Goal: Task Accomplishment & Management: Manage account settings

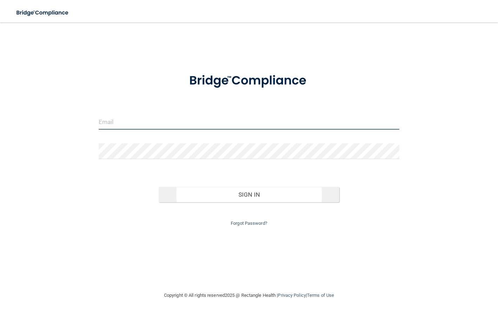
type input "[EMAIL_ADDRESS][DOMAIN_NAME]"
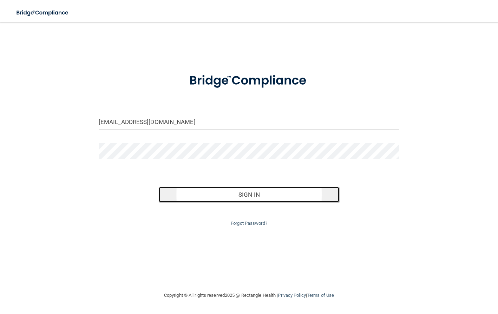
click at [197, 191] on button "Sign In" at bounding box center [249, 194] width 180 height 15
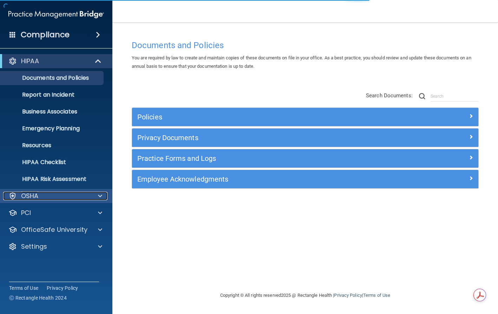
click at [49, 199] on div "OSHA" at bounding box center [46, 196] width 87 height 8
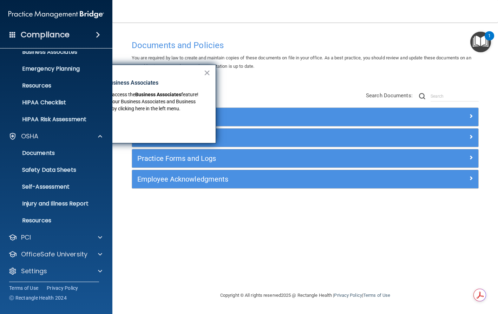
scroll to position [62, 0]
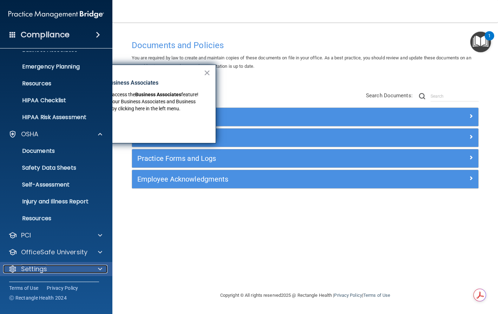
click at [37, 269] on p "Settings" at bounding box center [34, 269] width 26 height 8
click at [208, 69] on button "×" at bounding box center [207, 72] width 7 height 11
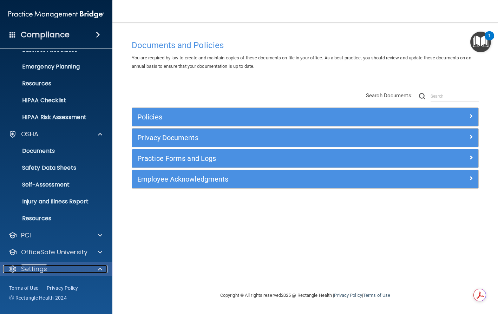
click at [36, 272] on p "Settings" at bounding box center [34, 269] width 26 height 8
click at [99, 269] on span at bounding box center [100, 269] width 4 height 8
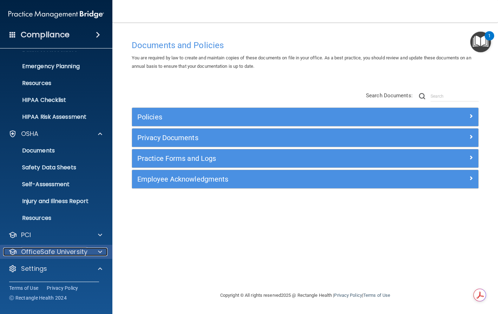
click at [100, 251] on span at bounding box center [100, 251] width 4 height 8
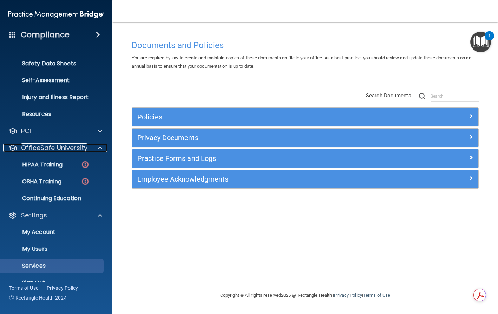
scroll to position [180, 0]
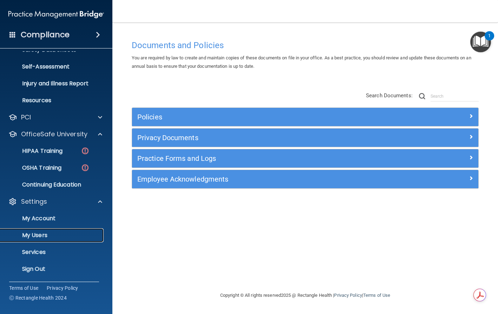
click at [40, 234] on p "My Users" at bounding box center [53, 235] width 96 height 7
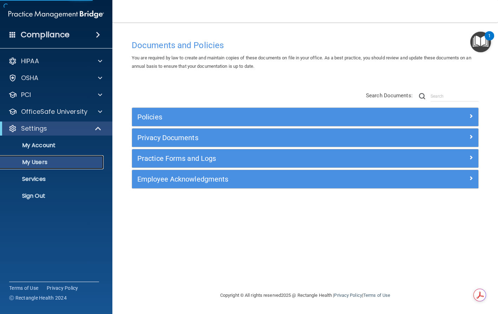
select select "20"
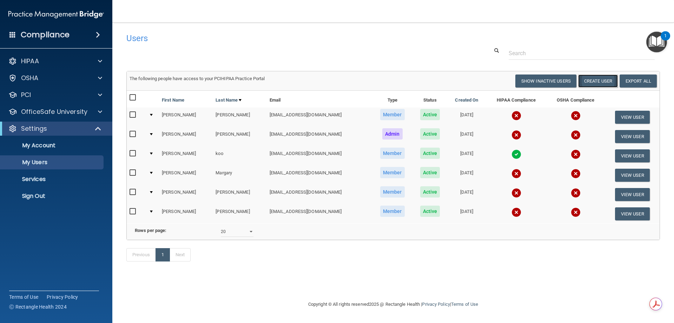
click at [497, 83] on button "Create User" at bounding box center [598, 80] width 40 height 13
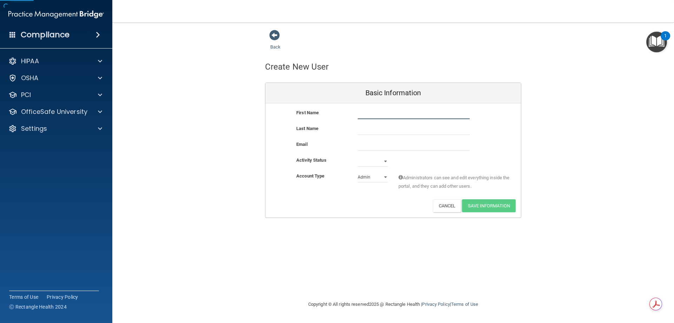
click at [377, 111] on input "text" at bounding box center [414, 113] width 112 height 11
type input "Steven"
type input "Kim"
paste input "stevendykim@gmail.com"
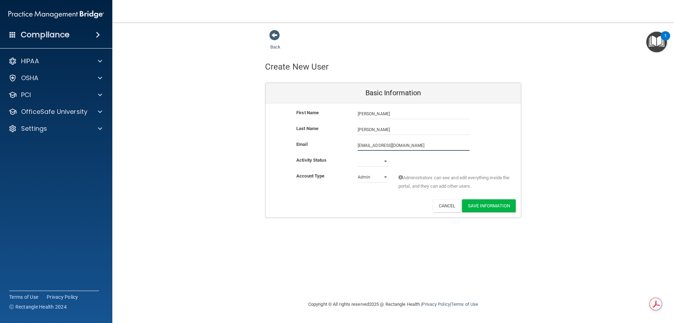
type input "stevendykim@gmail.com"
click at [387, 159] on select "Active Inactive" at bounding box center [373, 162] width 30 height 11
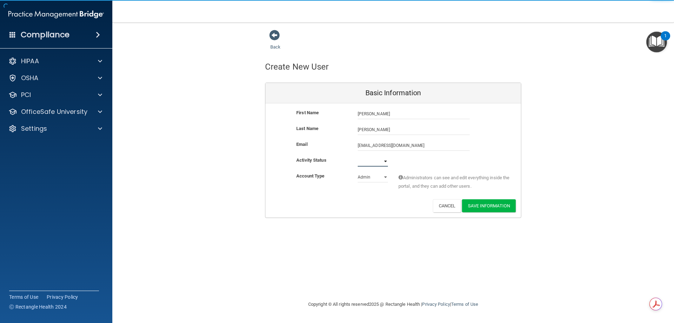
select select "active"
click at [358, 156] on select "Active Inactive" at bounding box center [373, 161] width 30 height 11
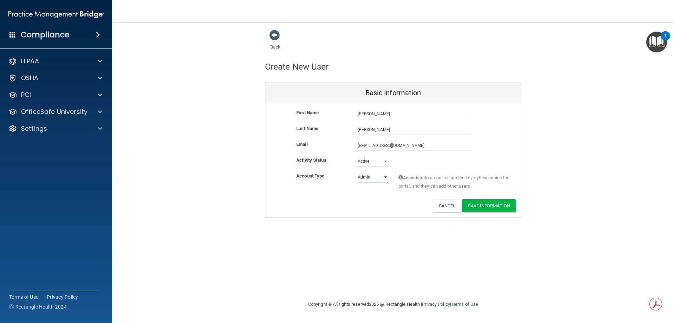
click at [369, 179] on select "Admin Member" at bounding box center [373, 177] width 30 height 11
select select "practice_member"
click at [358, 172] on select "Admin Member" at bounding box center [373, 177] width 30 height 11
click at [490, 207] on button "Save Information" at bounding box center [489, 205] width 54 height 13
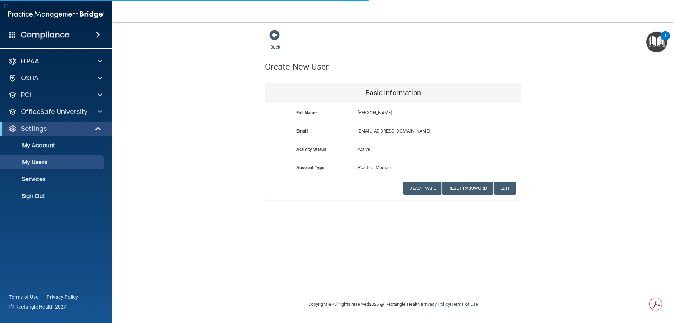
select select "20"
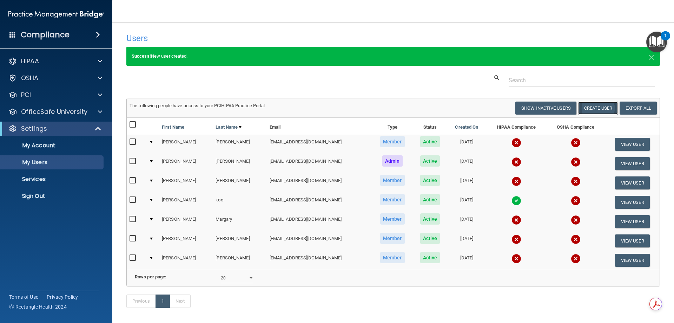
click at [497, 110] on button "Create User" at bounding box center [598, 107] width 40 height 13
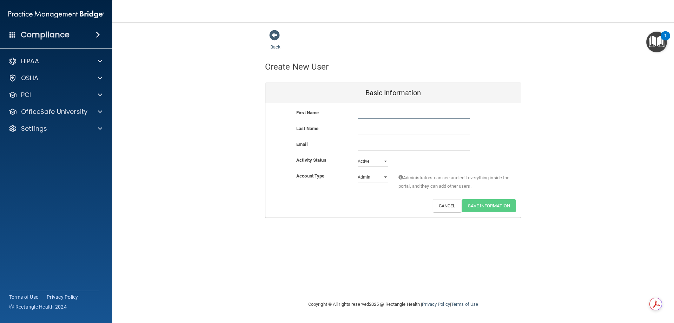
click at [370, 112] on input "text" at bounding box center [414, 113] width 112 height 11
type input "Daniel"
type input "Lee"
click at [364, 148] on input "email" at bounding box center [414, 145] width 112 height 11
paste input "stevendykim@gmail.com"
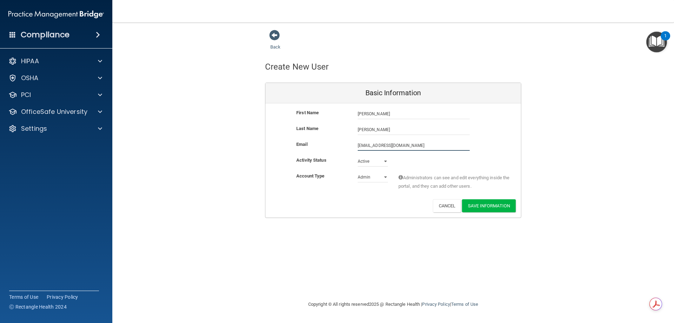
type input "stevendykim@gmail.com"
click at [373, 174] on select "Admin Member" at bounding box center [373, 177] width 30 height 11
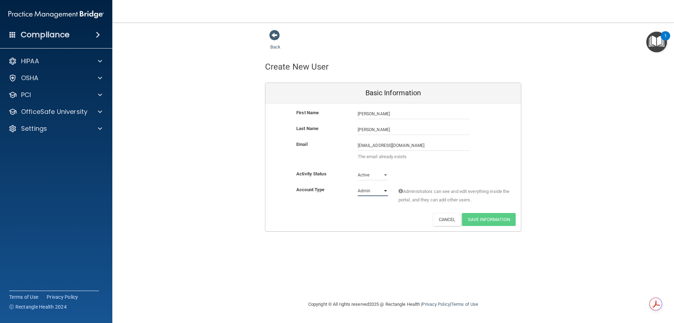
select select "practice_member"
click at [358, 185] on select "Admin Member" at bounding box center [373, 190] width 30 height 11
click at [439, 219] on button "Cancel" at bounding box center [447, 219] width 28 height 13
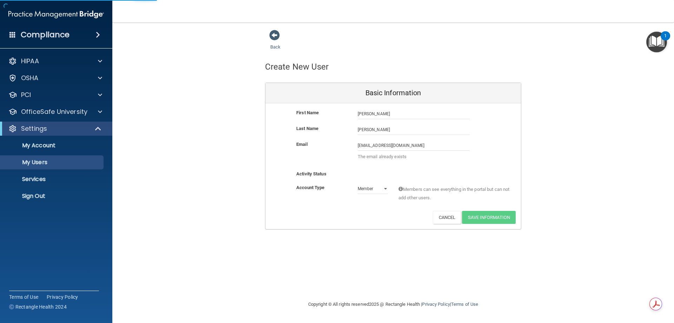
select select "20"
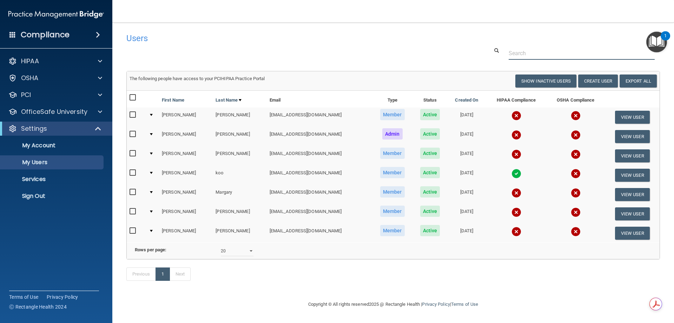
click at [260, 47] on div at bounding box center [393, 53] width 544 height 13
click at [497, 80] on button "Create User" at bounding box center [598, 80] width 40 height 13
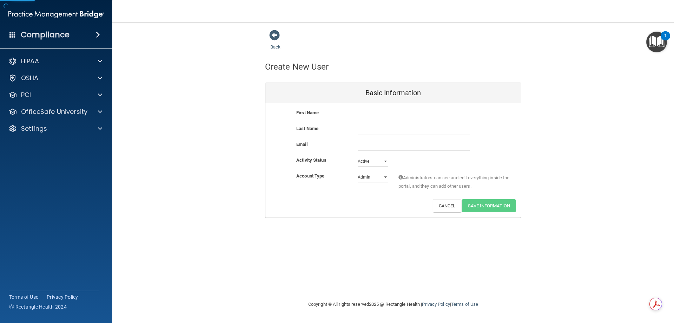
click at [384, 106] on div "First Name Last Name Email Activity Status Active Active Inactive Account Type …" at bounding box center [393, 160] width 256 height 114
click at [385, 112] on input "text" at bounding box center [414, 113] width 112 height 11
type input "S"
type input "Daniel"
type input "Lee"
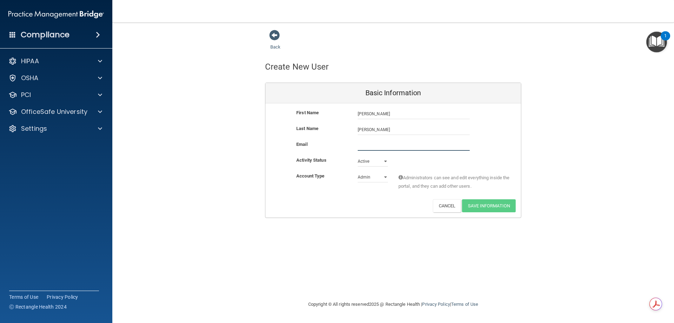
click at [361, 142] on input "email" at bounding box center [414, 145] width 112 height 11
paste input "stevendykim@gmail.com"
type input "stevendykim@gmail.com"
click at [373, 179] on select "Admin Member" at bounding box center [373, 178] width 30 height 11
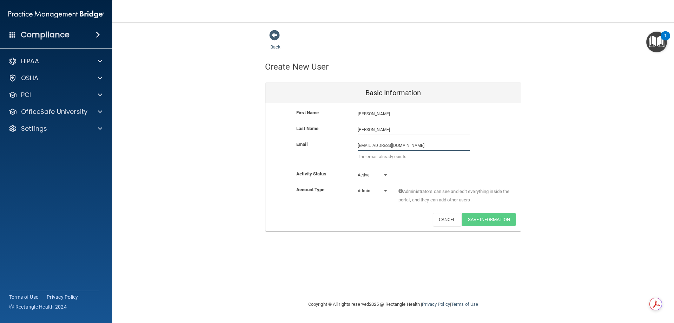
drag, startPoint x: 409, startPoint y: 146, endPoint x: 283, endPoint y: 137, distance: 127.0
click at [283, 138] on div "First Name Daniel Lee Daniel Last Name Lee Email stevendykim@gmail.com stevendy…" at bounding box center [393, 167] width 256 height 128
paste input "danielsangleedds@gmail.com"
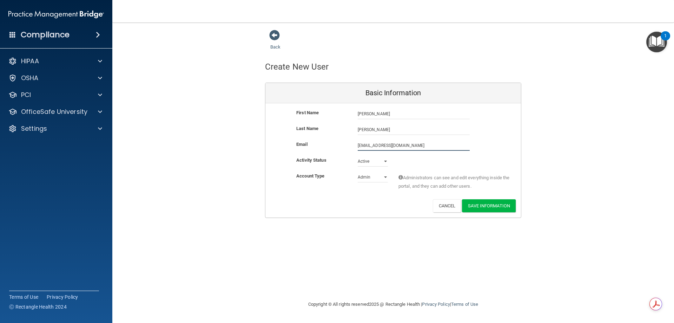
type input "danielsangleedds@gmail.com"
click at [372, 206] on div "Deactivate Reset Password Edit Cancel Save Information" at bounding box center [393, 205] width 256 height 13
click at [371, 179] on select "Admin Member" at bounding box center [373, 178] width 30 height 11
select select "practice_member"
click at [358, 172] on select "Admin Member" at bounding box center [373, 177] width 30 height 11
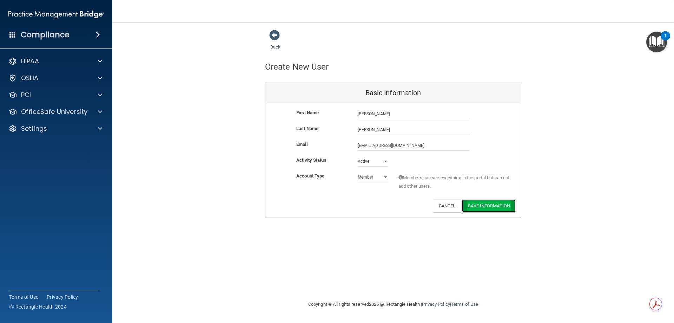
click at [497, 208] on button "Save Information" at bounding box center [489, 205] width 54 height 13
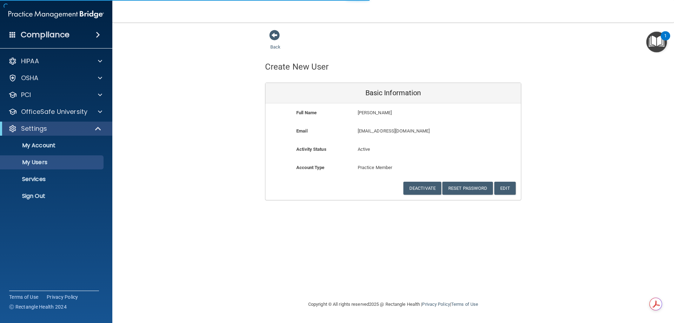
select select "20"
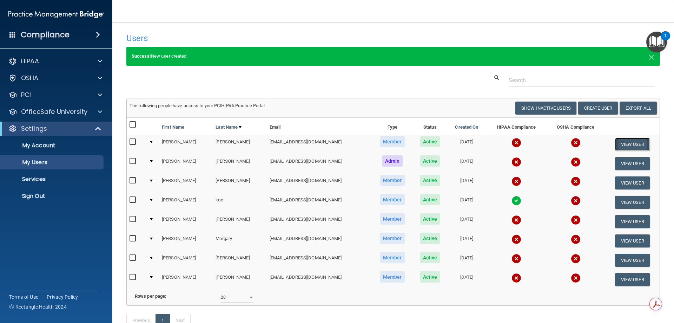
click at [497, 140] on button "View User" at bounding box center [632, 144] width 35 height 13
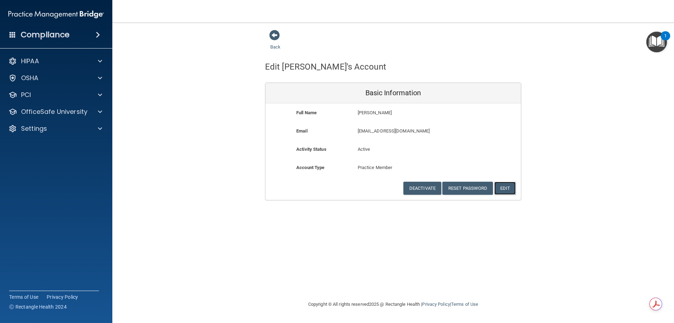
click at [497, 188] on button "Edit" at bounding box center [504, 187] width 21 height 13
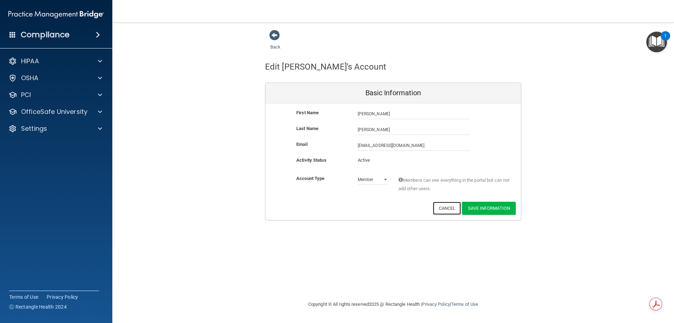
click at [444, 207] on button "Cancel" at bounding box center [447, 207] width 28 height 13
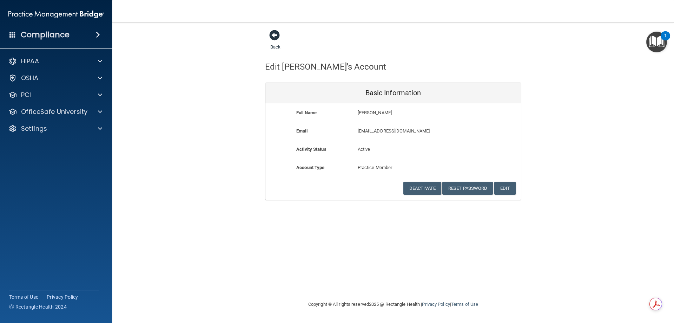
click at [270, 35] on span at bounding box center [274, 35] width 11 height 11
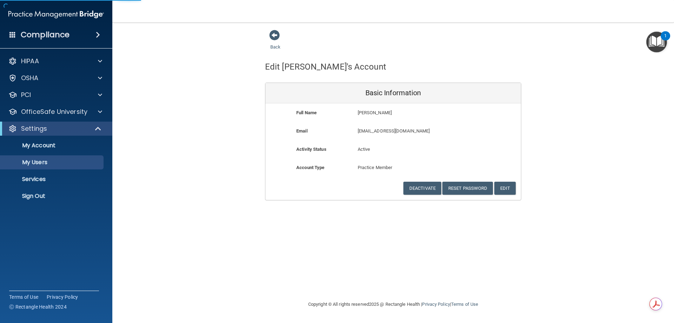
select select "20"
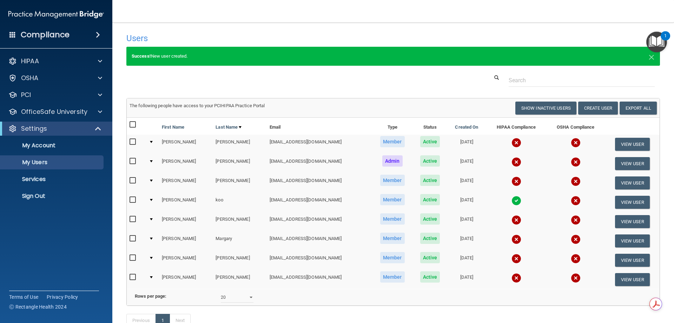
click at [132, 141] on input "checkbox" at bounding box center [134, 142] width 8 height 6
checkbox input "true"
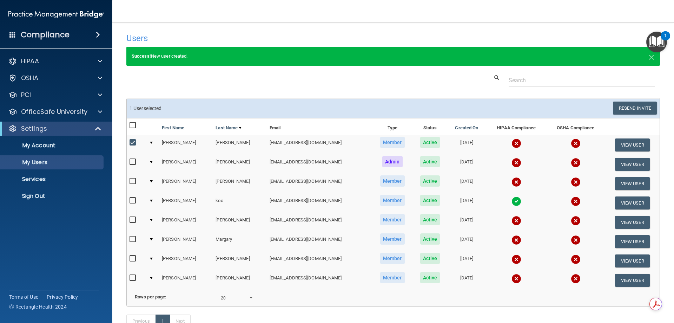
click at [131, 181] on input "checkbox" at bounding box center [134, 181] width 8 height 6
checkbox input "true"
click at [132, 199] on input "checkbox" at bounding box center [134, 201] width 8 height 6
checkbox input "true"
click at [131, 218] on input "checkbox" at bounding box center [134, 220] width 8 height 6
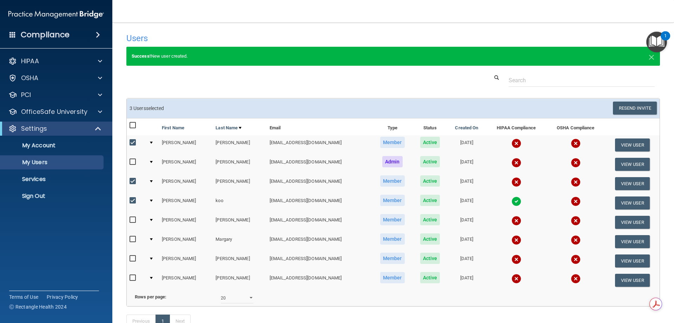
checkbox input "true"
click at [131, 239] on input "checkbox" at bounding box center [134, 239] width 8 height 6
checkbox input "true"
drag, startPoint x: 133, startPoint y: 256, endPoint x: 134, endPoint y: 263, distance: 7.1
click at [133, 256] on input "checkbox" at bounding box center [134, 259] width 8 height 6
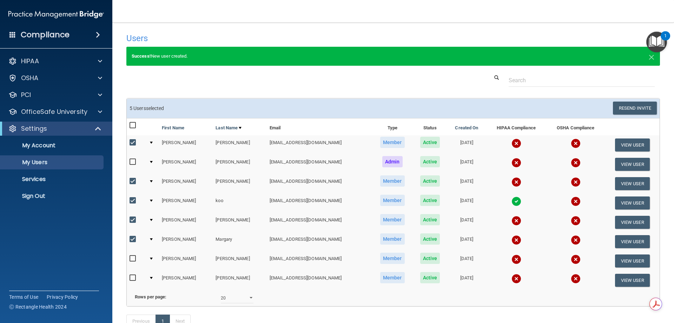
checkbox input "true"
click at [134, 280] on input "checkbox" at bounding box center [134, 278] width 8 height 6
checkbox input "true"
click at [497, 110] on button "Resend Invite" at bounding box center [635, 107] width 44 height 13
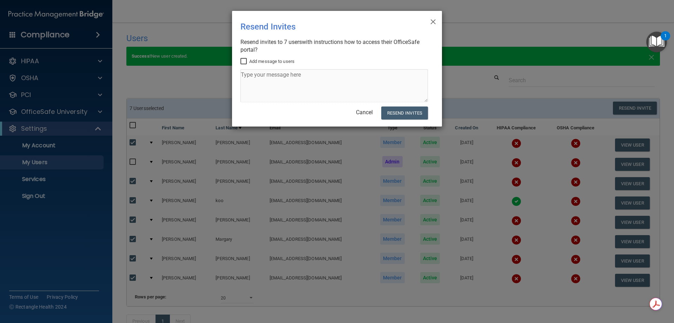
click at [247, 60] on input "Add message to users" at bounding box center [244, 62] width 8 height 6
checkbox input "true"
click at [264, 80] on textarea at bounding box center [333, 85] width 187 height 33
type textarea "During any downtime please complete recertification."
click at [400, 114] on button "Resend Invites" at bounding box center [404, 112] width 47 height 13
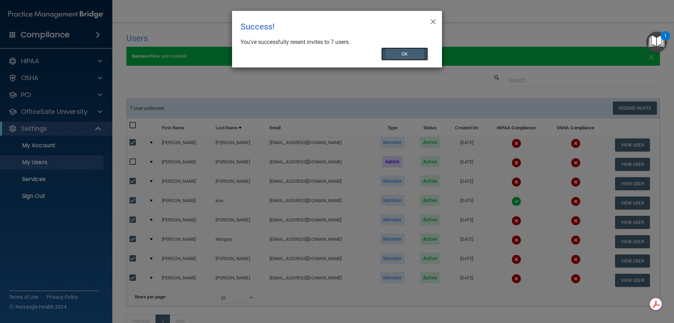
click at [404, 50] on button "OK" at bounding box center [404, 53] width 47 height 13
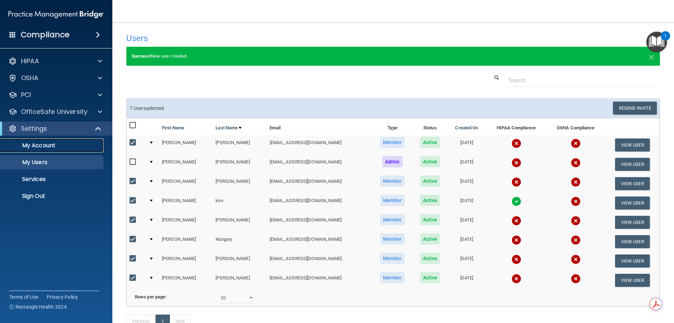
click at [51, 148] on p "My Account" at bounding box center [53, 145] width 96 height 7
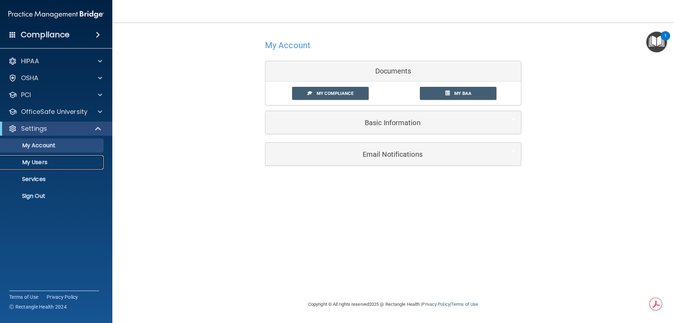
click at [42, 168] on link "My Users" at bounding box center [48, 162] width 111 height 14
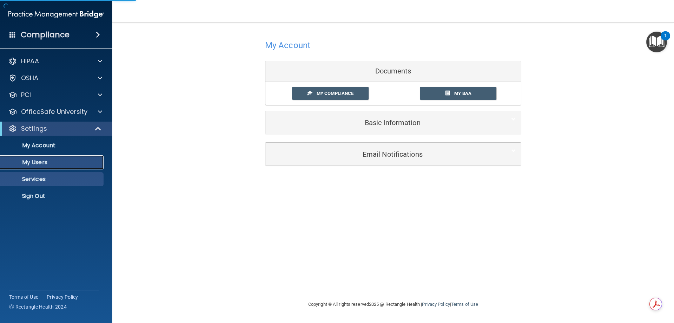
select select "20"
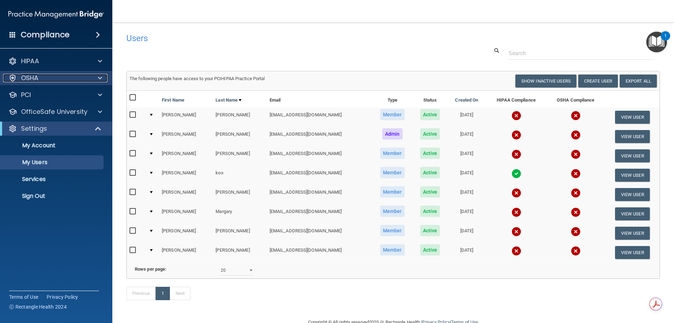
click at [35, 79] on p "OSHA" at bounding box center [30, 78] width 18 height 8
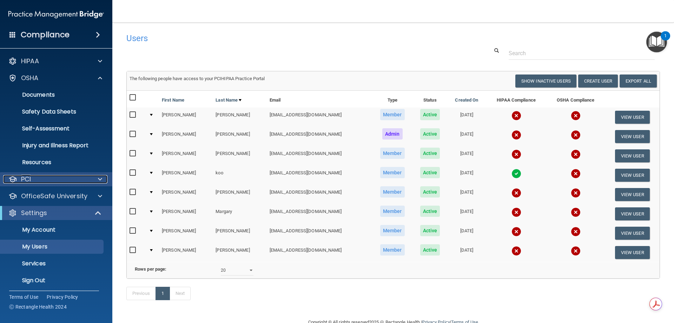
click at [56, 177] on div "PCI" at bounding box center [46, 179] width 87 height 8
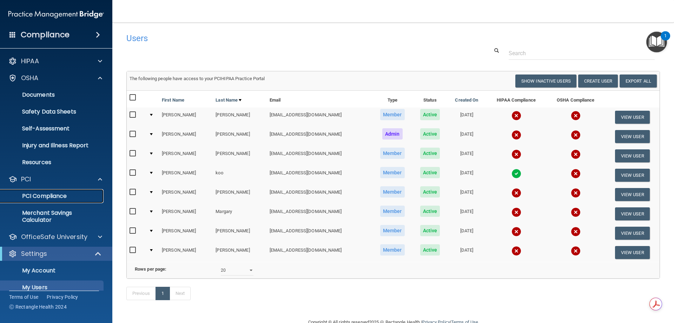
click at [58, 199] on p "PCI Compliance" at bounding box center [53, 195] width 96 height 7
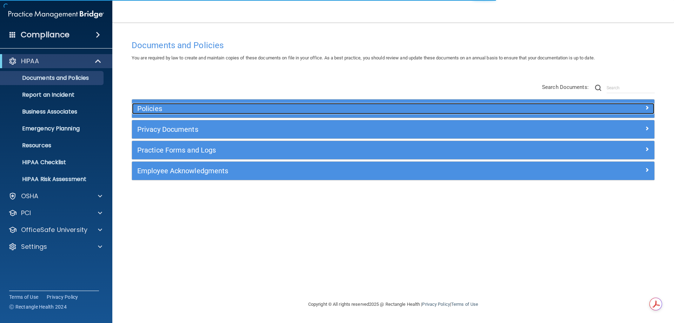
click at [180, 108] on h5 "Policies" at bounding box center [327, 109] width 381 height 8
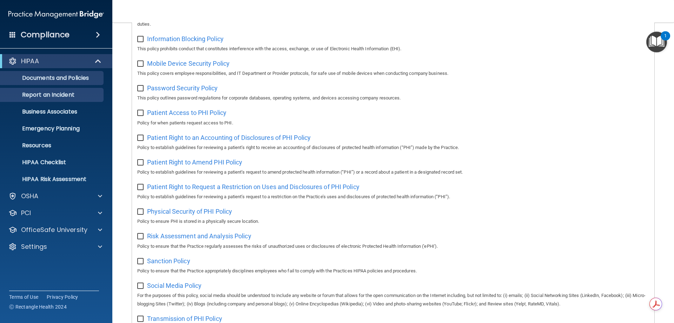
scroll to position [140, 0]
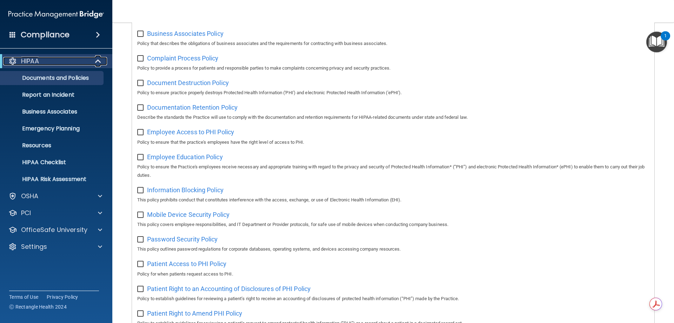
click at [36, 62] on p "HIPAA" at bounding box center [30, 61] width 18 height 8
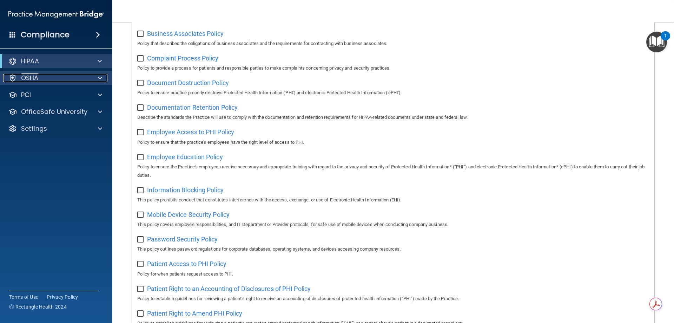
click at [48, 80] on div "OSHA" at bounding box center [46, 78] width 87 height 8
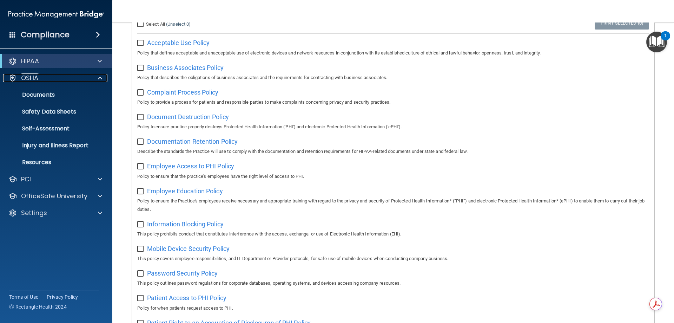
scroll to position [0, 0]
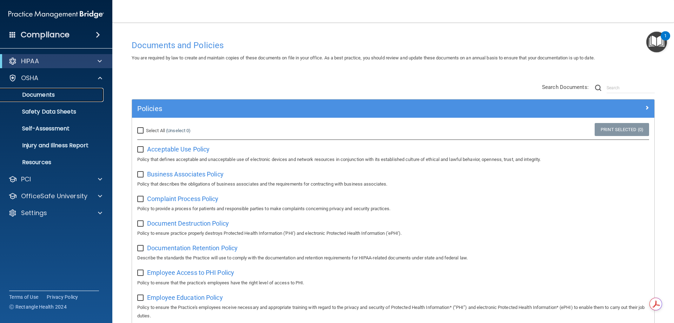
click at [36, 94] on p "Documents" at bounding box center [53, 94] width 96 height 7
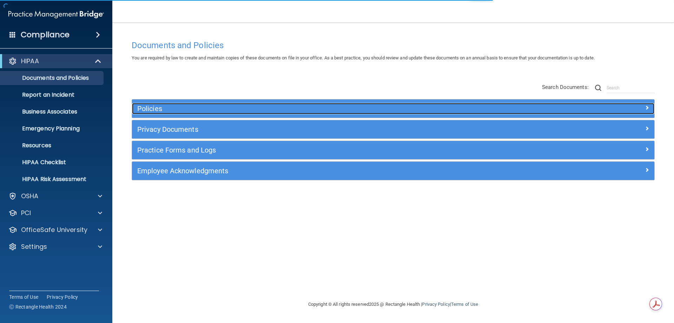
click at [160, 105] on h5 "Policies" at bounding box center [327, 109] width 381 height 8
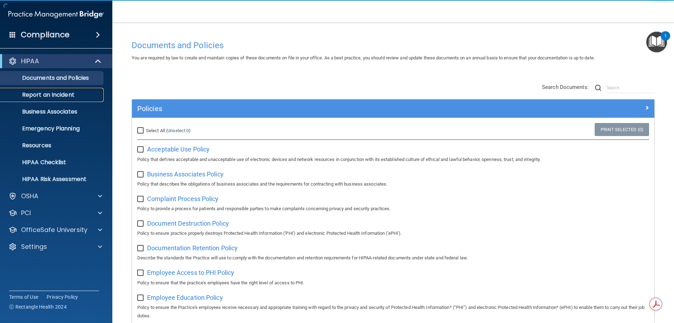
click at [49, 98] on p "Report an Incident" at bounding box center [53, 94] width 96 height 7
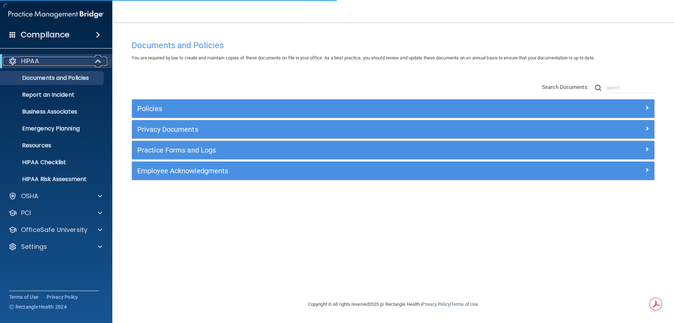
click at [99, 57] on span at bounding box center [99, 61] width 6 height 8
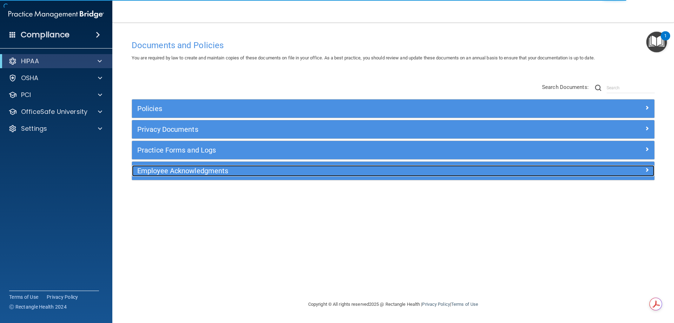
click at [195, 171] on h5 "Employee Acknowledgments" at bounding box center [327, 171] width 381 height 8
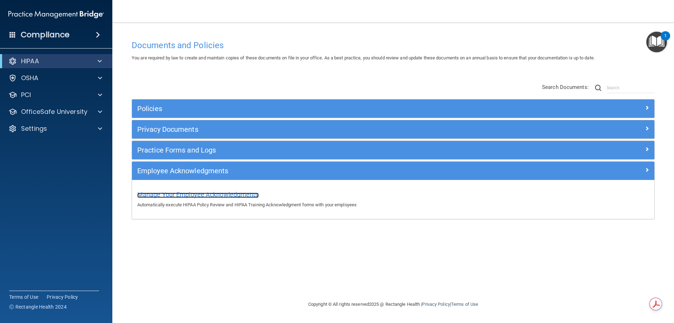
click at [196, 194] on span "Manage Your Employee Acknowledgments" at bounding box center [197, 194] width 121 height 7
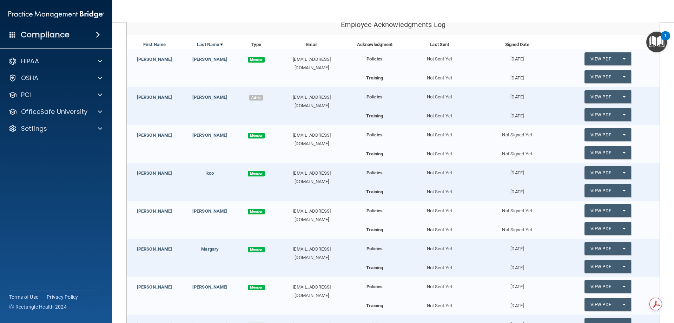
scroll to position [211, 0]
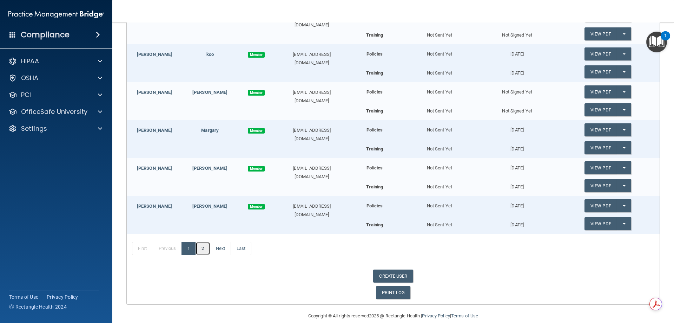
click at [205, 249] on link "2" at bounding box center [202, 247] width 14 height 13
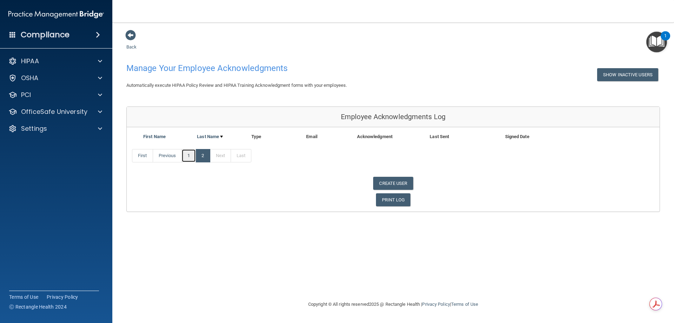
click at [190, 155] on link "1" at bounding box center [188, 155] width 14 height 13
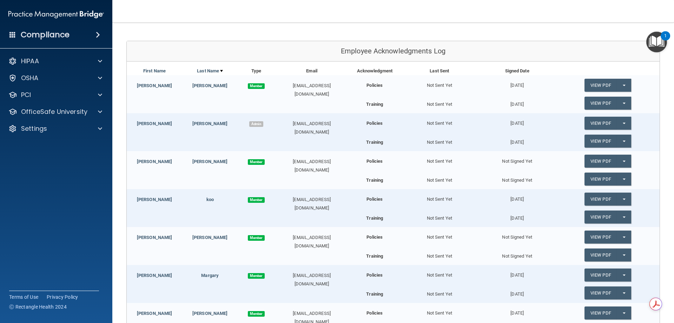
scroll to position [70, 0]
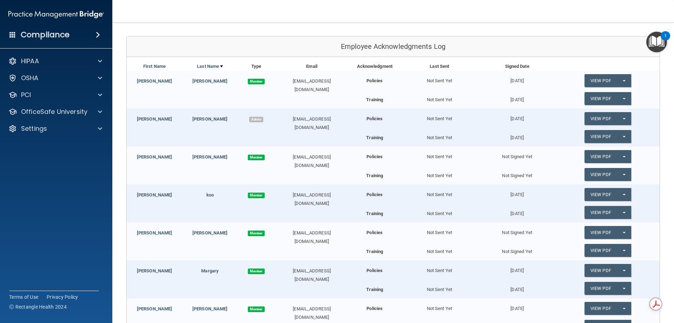
click at [254, 158] on span "Member" at bounding box center [256, 157] width 17 height 6
click at [379, 158] on b "Policies" at bounding box center [374, 156] width 16 height 5
click at [158, 158] on link "[PERSON_NAME]" at bounding box center [154, 156] width 35 height 5
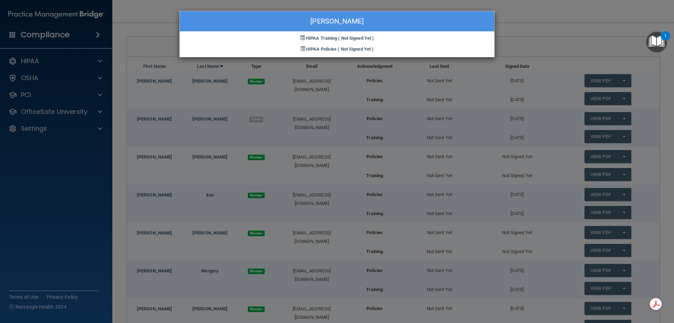
click at [130, 87] on div "Steven Kim HIPAA Training ( Not Signed Yet ) HIPAA Policies ( Not Signed Yet )" at bounding box center [337, 161] width 674 height 323
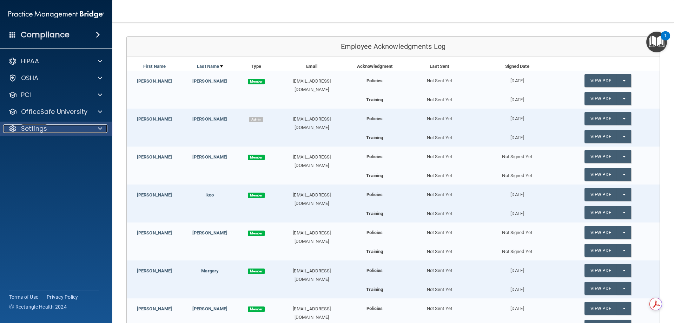
click at [53, 130] on div "Settings" at bounding box center [46, 128] width 87 height 8
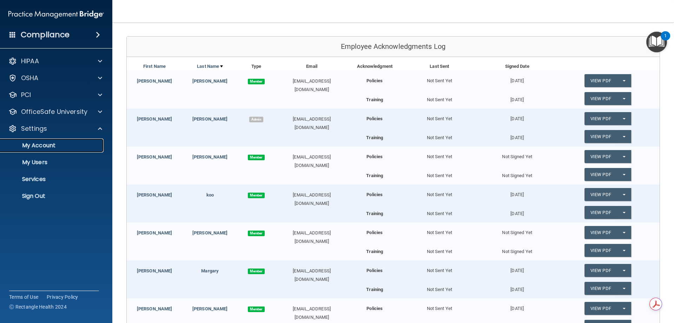
click at [47, 146] on p "My Account" at bounding box center [53, 145] width 96 height 7
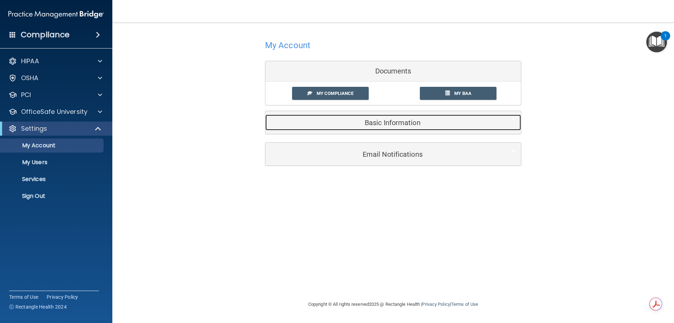
click at [381, 119] on h5 "Basic Information" at bounding box center [383, 123] width 224 height 8
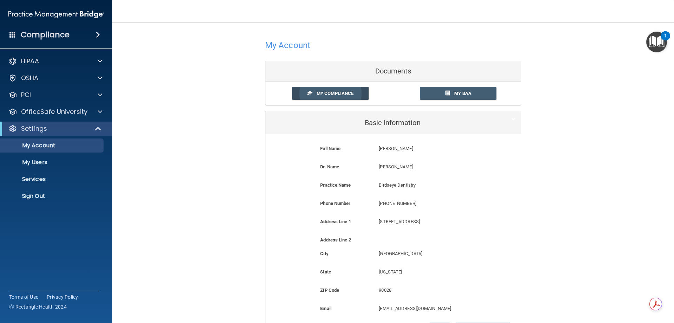
click at [344, 92] on span "My Compliance" at bounding box center [335, 93] width 37 height 5
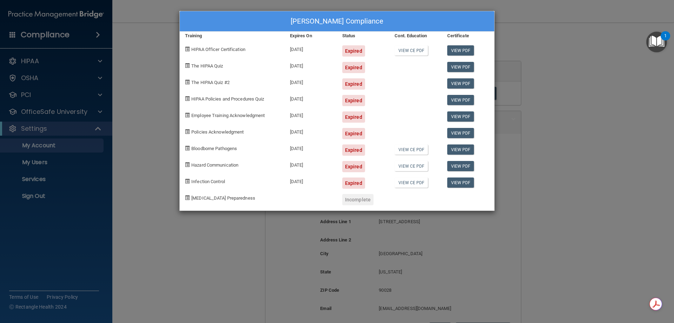
click at [354, 50] on div "Expired" at bounding box center [353, 50] width 23 height 11
click at [215, 51] on span "HIPAA Officer Certification" at bounding box center [218, 49] width 54 height 5
click at [467, 51] on link "View PDF" at bounding box center [460, 50] width 27 height 10
click at [409, 53] on link "View CE PDF" at bounding box center [410, 50] width 33 height 10
click at [251, 195] on div "COVID-19 Preparedness" at bounding box center [232, 196] width 105 height 16
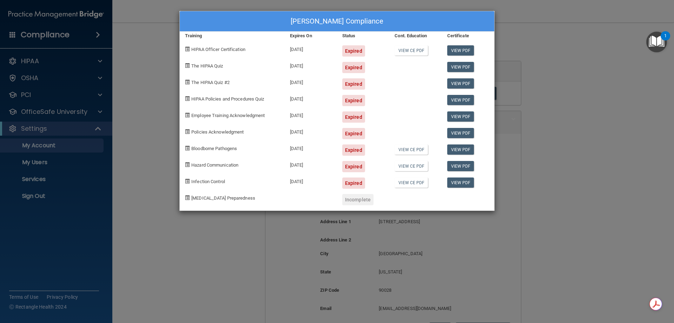
click at [206, 49] on span "HIPAA Officer Certification" at bounding box center [218, 49] width 54 height 5
click at [67, 73] on div "Diana Hernandez's Compliance Training Expires On Status Cont. Education Certifi…" at bounding box center [337, 161] width 674 height 323
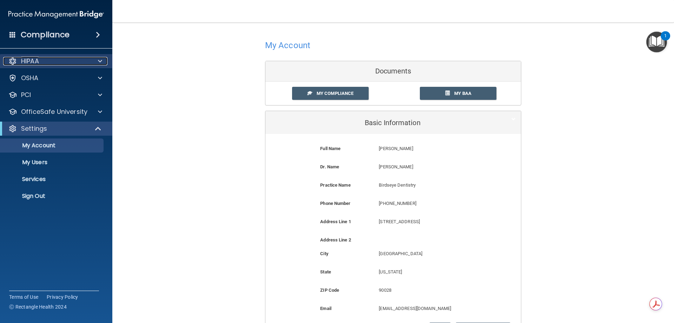
click at [80, 64] on div "HIPAA" at bounding box center [46, 61] width 87 height 8
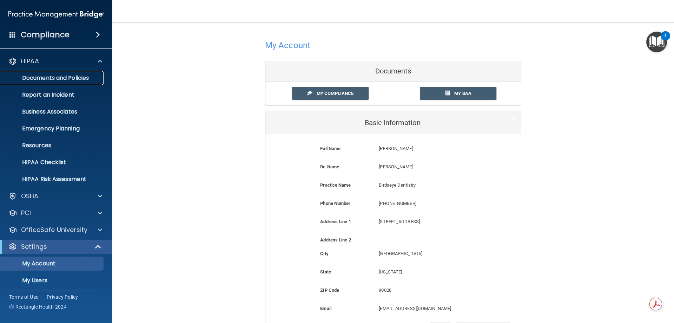
click at [69, 79] on p "Documents and Policies" at bounding box center [53, 77] width 96 height 7
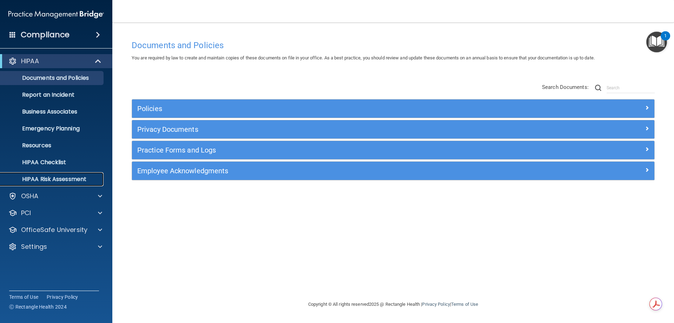
click at [42, 180] on p "HIPAA Risk Assessment" at bounding box center [53, 178] width 96 height 7
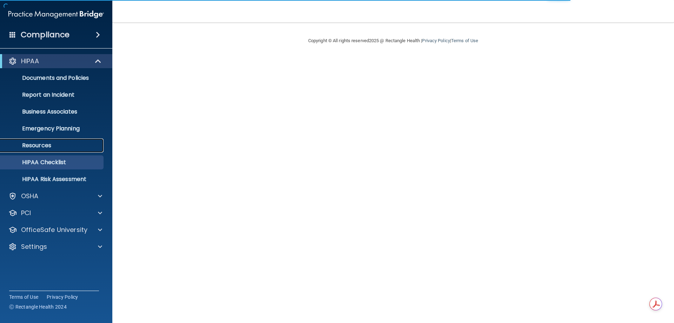
click at [56, 139] on link "Resources" at bounding box center [48, 145] width 111 height 14
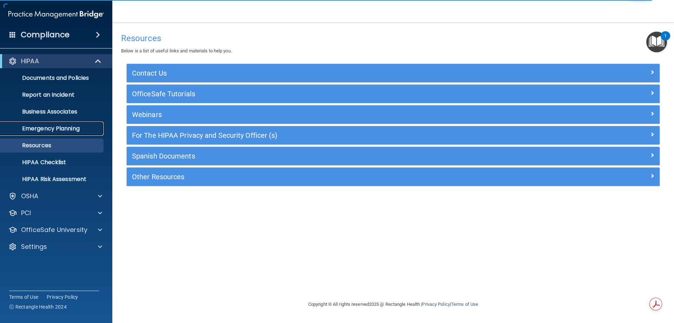
click at [59, 127] on p "Emergency Planning" at bounding box center [53, 128] width 96 height 7
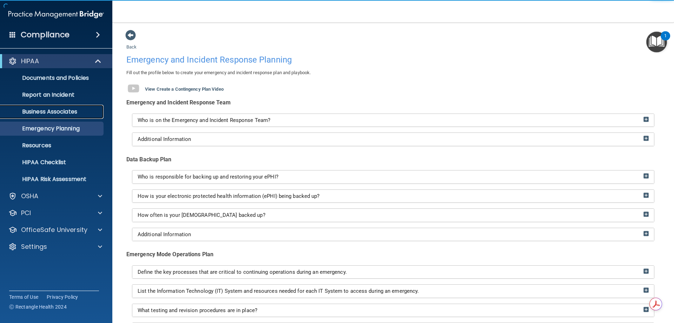
click at [53, 113] on p "Business Associates" at bounding box center [53, 111] width 96 height 7
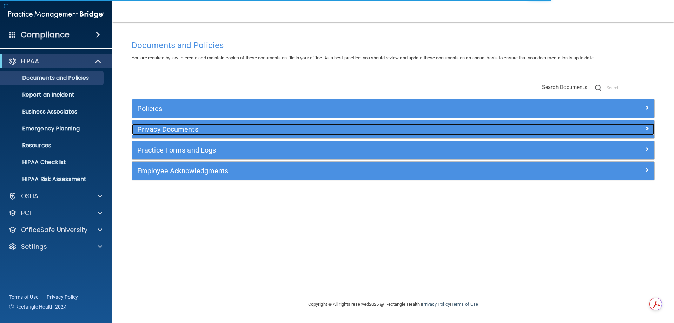
click at [155, 128] on h5 "Privacy Documents" at bounding box center [327, 129] width 381 height 8
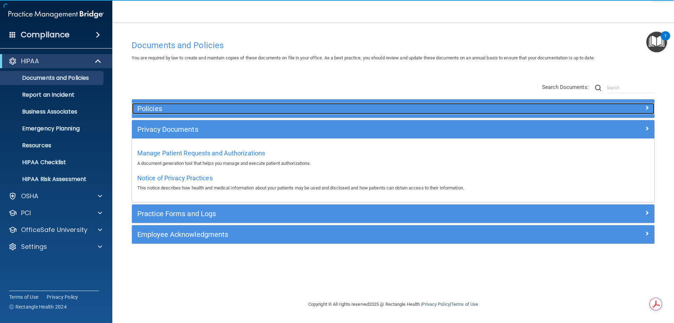
click at [168, 104] on div "Policies" at bounding box center [328, 108] width 392 height 11
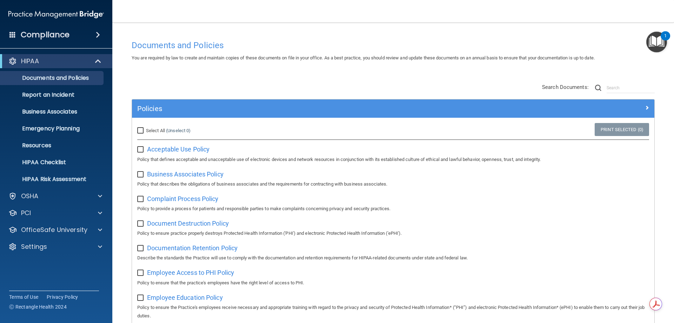
click at [140, 132] on input "Select All (Unselect 0) Unselect All" at bounding box center [141, 131] width 8 height 6
checkbox input "true"
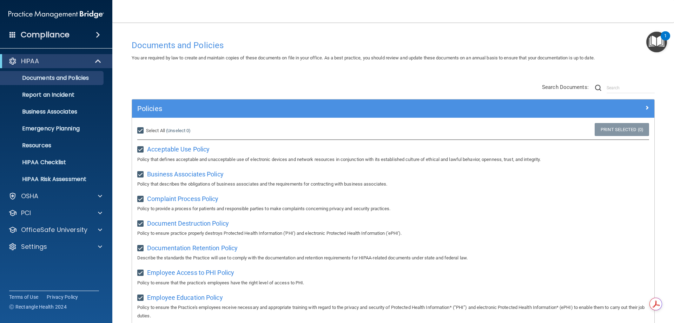
checkbox input "true"
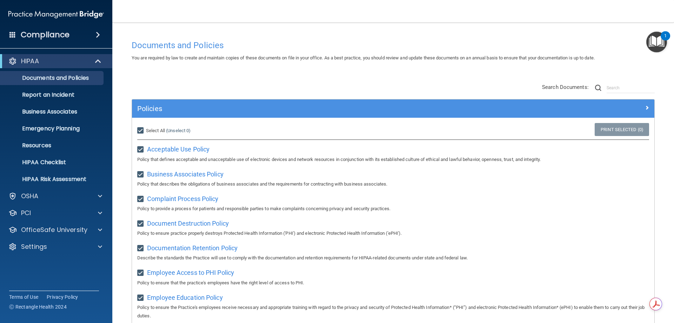
checkbox input "true"
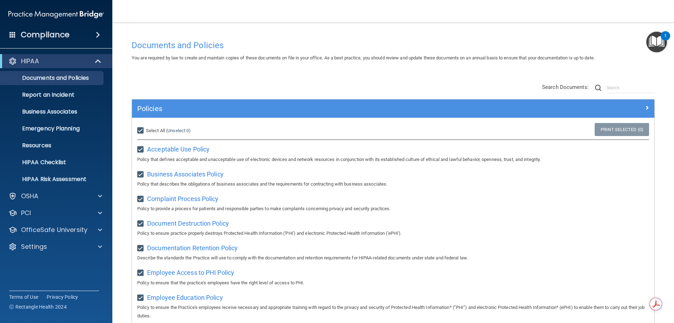
checkbox input "true"
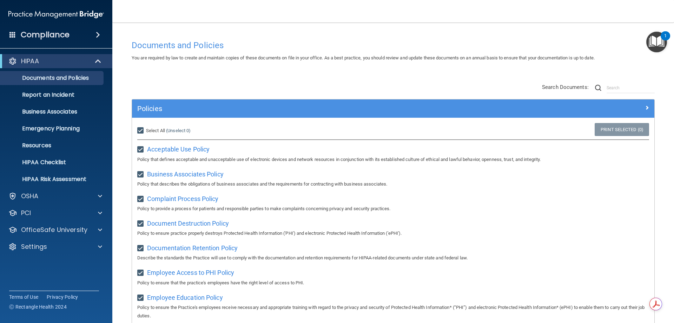
checkbox input "true"
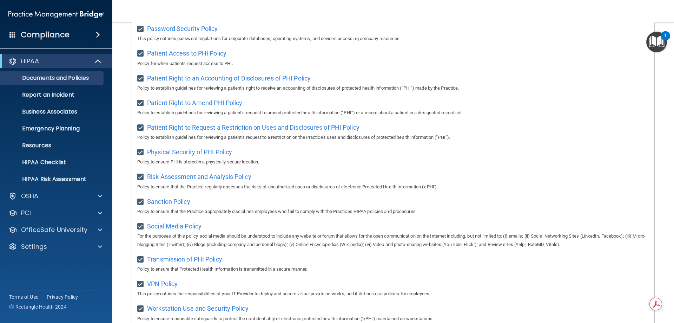
scroll to position [466, 0]
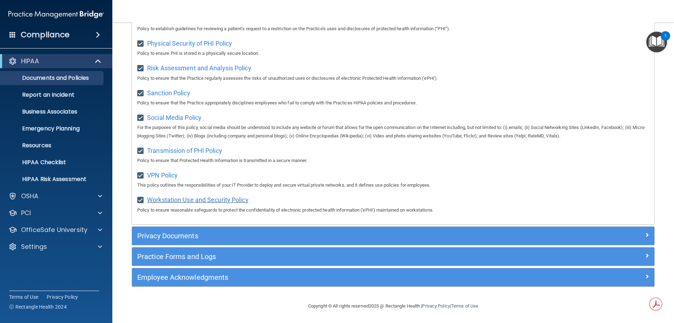
click at [201, 202] on span "Workstation Use and Security Policy" at bounding box center [197, 199] width 101 height 7
click at [66, 39] on h4 "Compliance" at bounding box center [45, 35] width 49 height 10
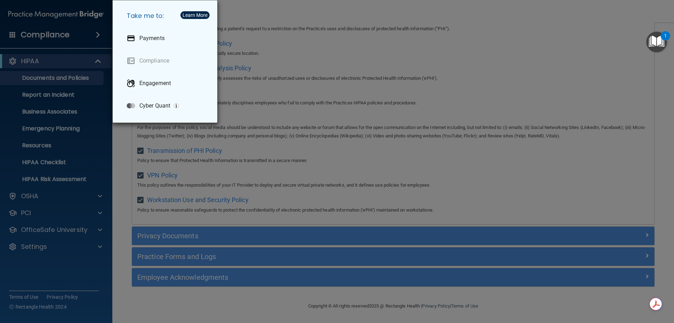
click at [62, 162] on div "Take me to: Payments Compliance Engagement Cyber Quant" at bounding box center [337, 161] width 674 height 323
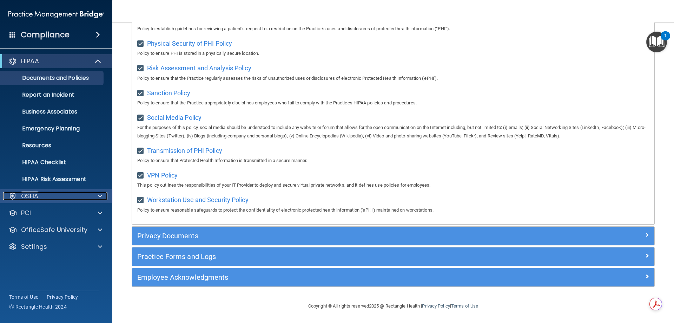
click at [36, 197] on p "OSHA" at bounding box center [30, 196] width 18 height 8
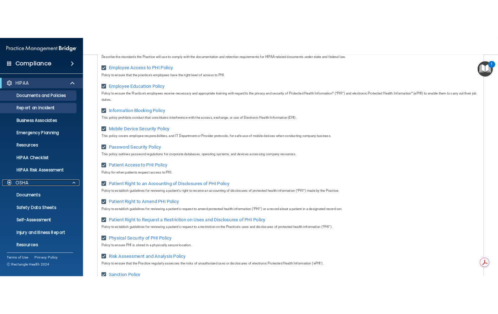
scroll to position [221, 0]
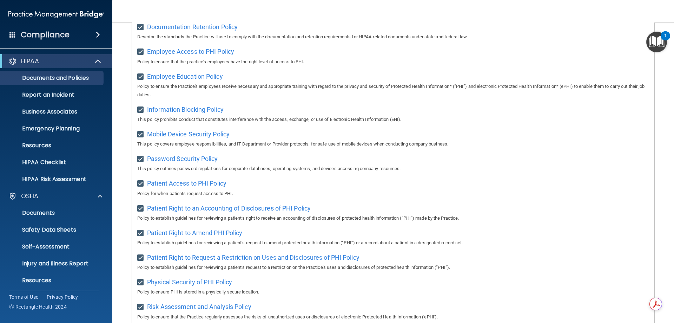
click at [47, 87] on ul "Documents and Policies Report an Incident Business Associates Emergency Plannin…" at bounding box center [56, 127] width 127 height 118
click at [48, 66] on div "HIPAA" at bounding box center [56, 61] width 112 height 14
click at [81, 33] on div "Compliance" at bounding box center [56, 34] width 112 height 15
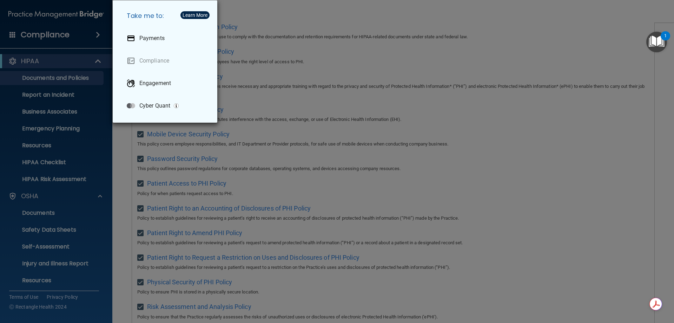
click at [38, 73] on div "Take me to: Payments Compliance Engagement Cyber Quant" at bounding box center [337, 161] width 674 height 323
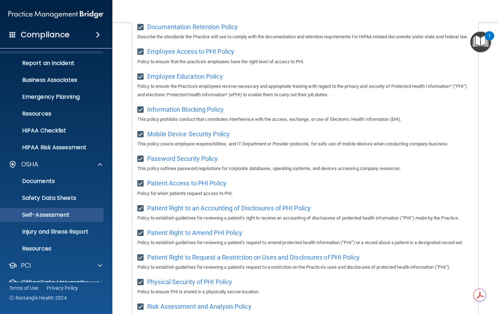
scroll to position [62, 0]
